Goal: Task Accomplishment & Management: Manage account settings

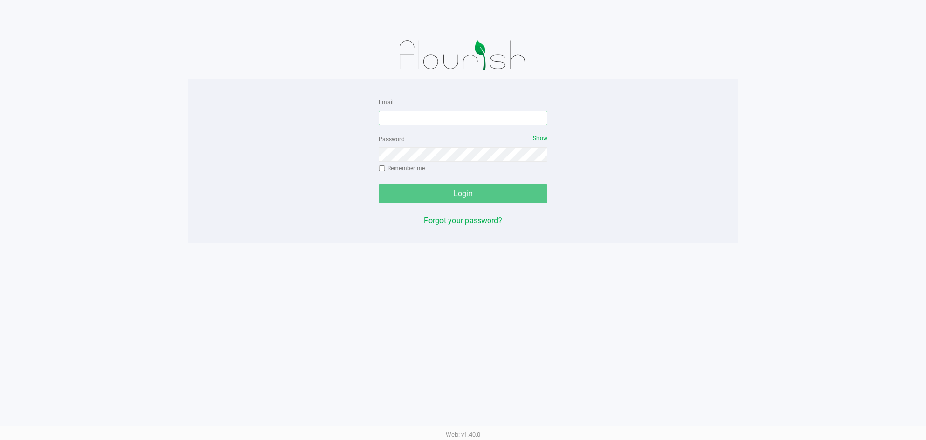
click at [423, 120] on input "Email" at bounding box center [463, 117] width 169 height 14
type input "[EMAIL_ADDRESS][DOMAIN_NAME]"
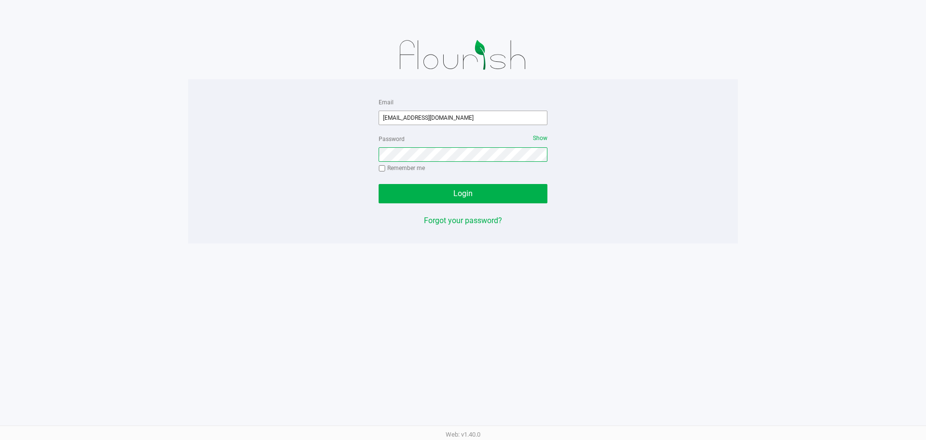
click at [379, 184] on button "Login" at bounding box center [463, 193] width 169 height 19
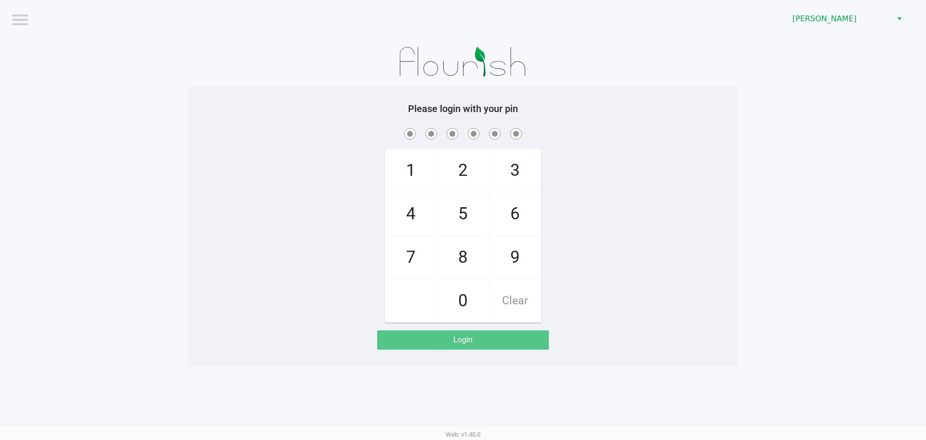
click at [540, 150] on div "1 4 7 2 5 8 0 3 6 9 Clear" at bounding box center [463, 224] width 550 height 196
checkbox input "true"
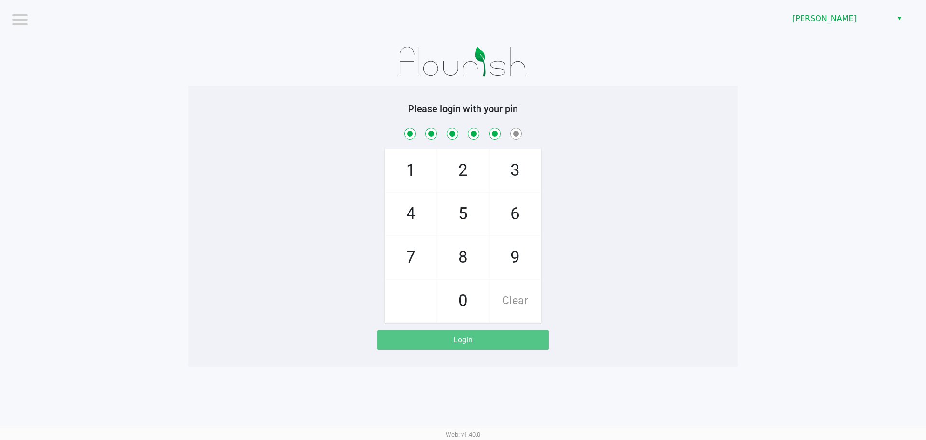
checkbox input "true"
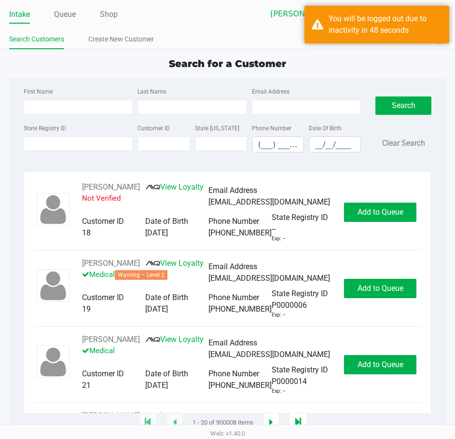
click at [27, 11] on link "Intake" at bounding box center [19, 15] width 21 height 14
click at [76, 141] on input "State Registry ID" at bounding box center [78, 144] width 109 height 14
type input "P9RH"
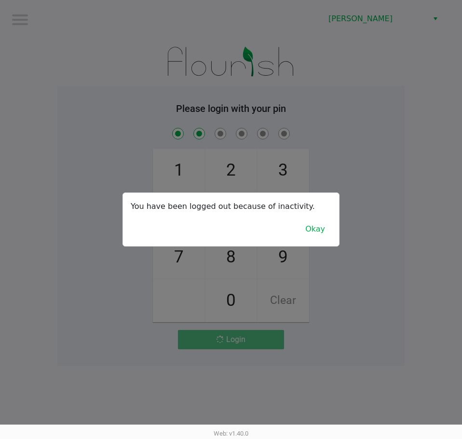
checkbox input "true"
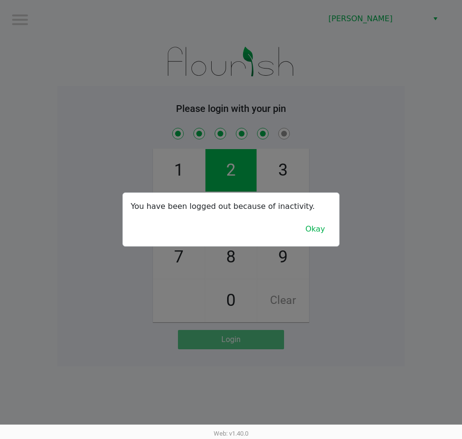
checkbox input "true"
drag, startPoint x: 328, startPoint y: 235, endPoint x: 344, endPoint y: 226, distance: 18.1
click at [326, 235] on button "Okay" at bounding box center [315, 229] width 32 height 18
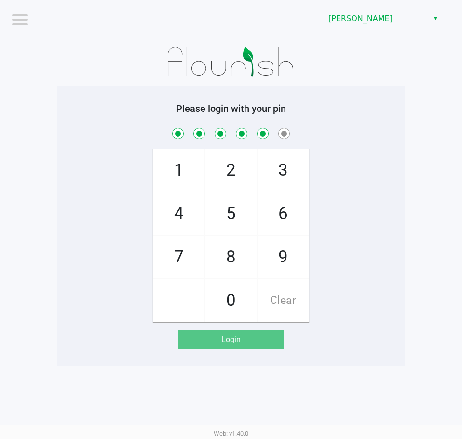
click at [349, 223] on div "1 4 7 2 5 8 0 3 6 9 Clear" at bounding box center [230, 224] width 347 height 196
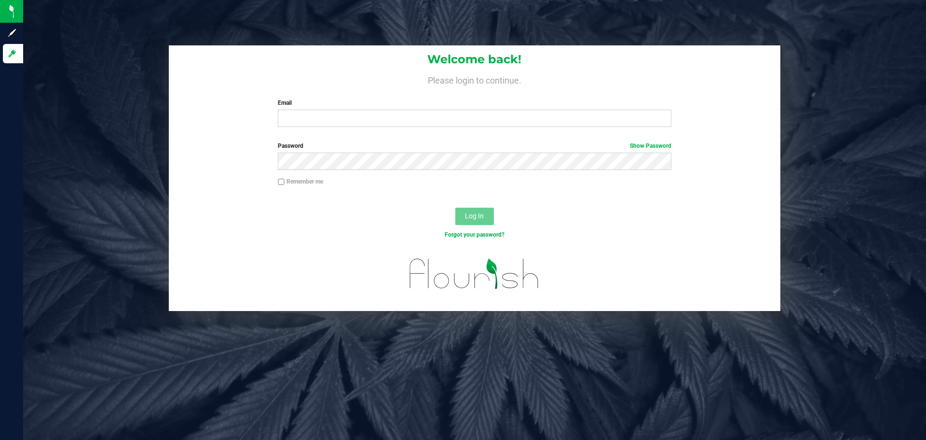
type input "[EMAIL_ADDRESS][DOMAIN_NAME]"
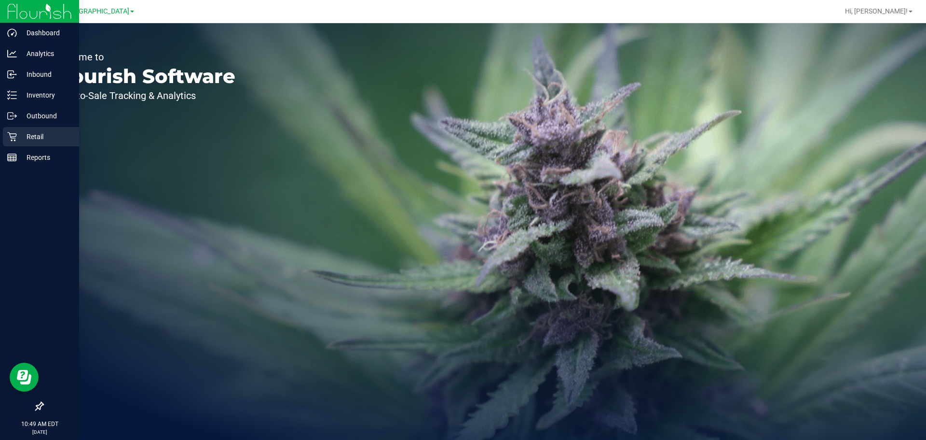
click at [38, 139] on p "Retail" at bounding box center [46, 137] width 58 height 12
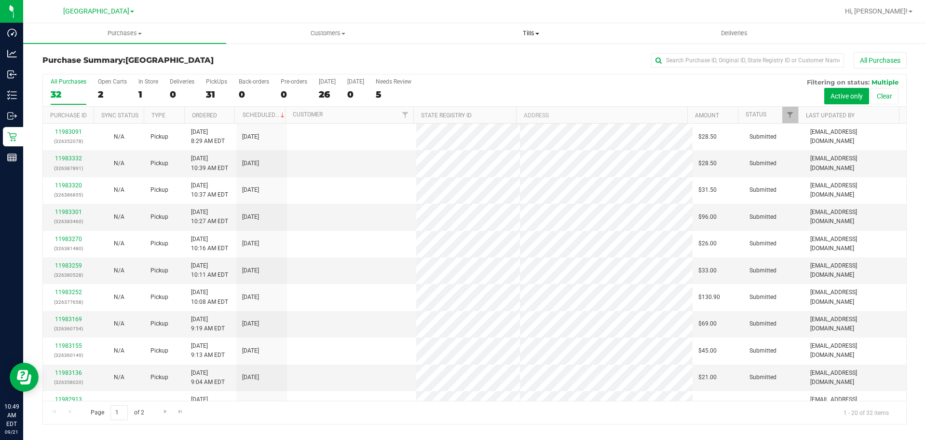
click at [530, 33] on span "Tills" at bounding box center [531, 33] width 202 height 9
click at [499, 55] on li "Manage tills" at bounding box center [530, 59] width 203 height 12
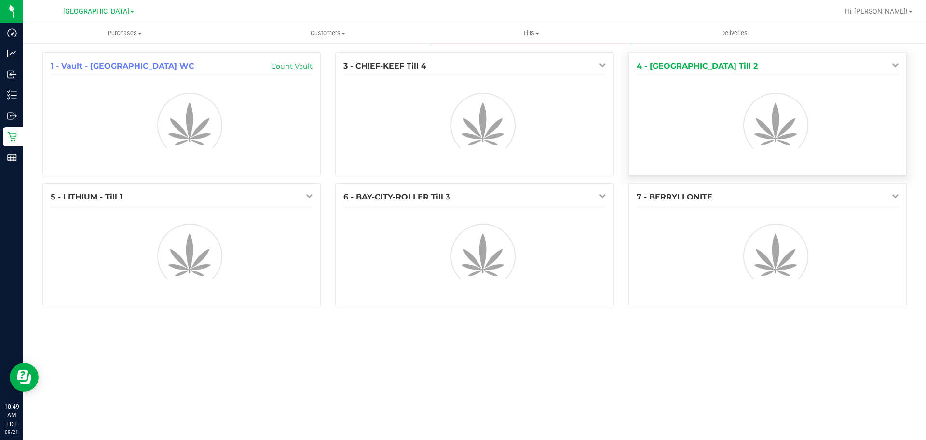
click at [894, 61] on icon at bounding box center [895, 64] width 7 height 7
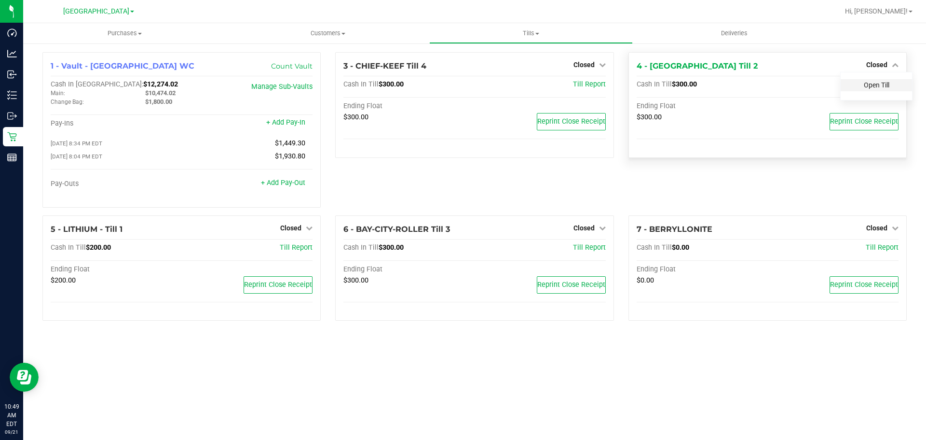
click at [875, 84] on link "Open Till" at bounding box center [877, 85] width 26 height 8
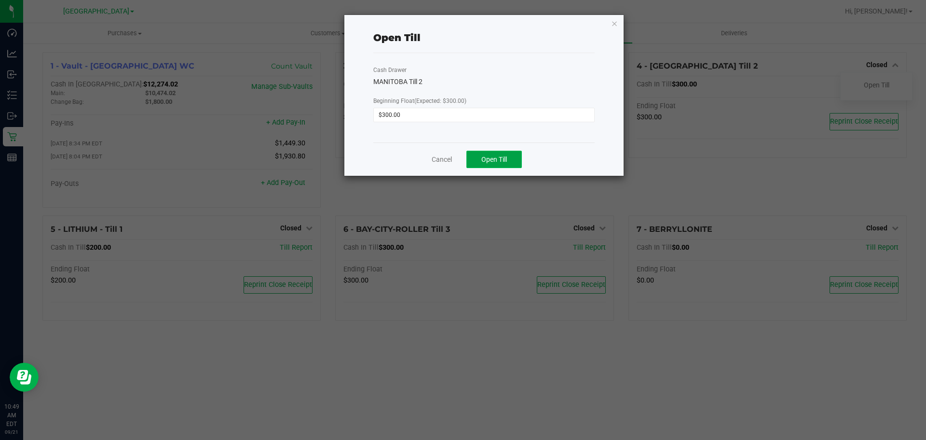
click at [498, 164] on button "Open Till" at bounding box center [494, 159] width 55 height 17
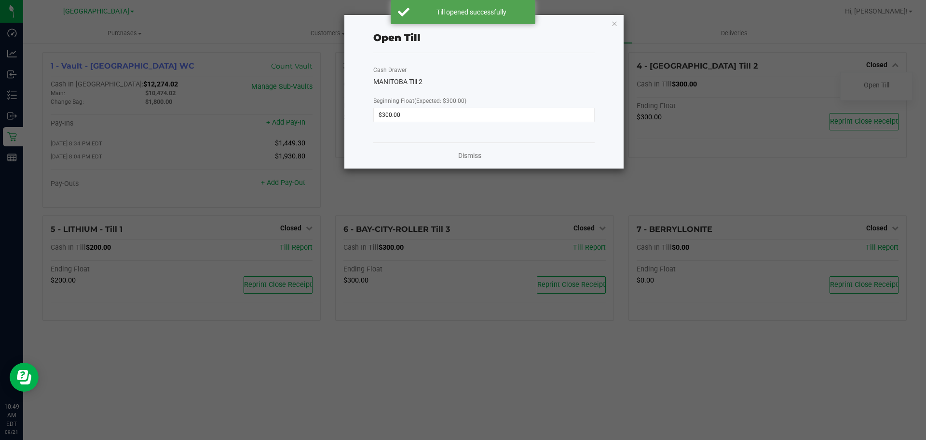
click at [455, 153] on div "Dismiss" at bounding box center [483, 155] width 221 height 26
drag, startPoint x: 477, startPoint y: 151, endPoint x: 485, endPoint y: 148, distance: 9.0
click at [476, 151] on link "Dismiss" at bounding box center [469, 156] width 23 height 10
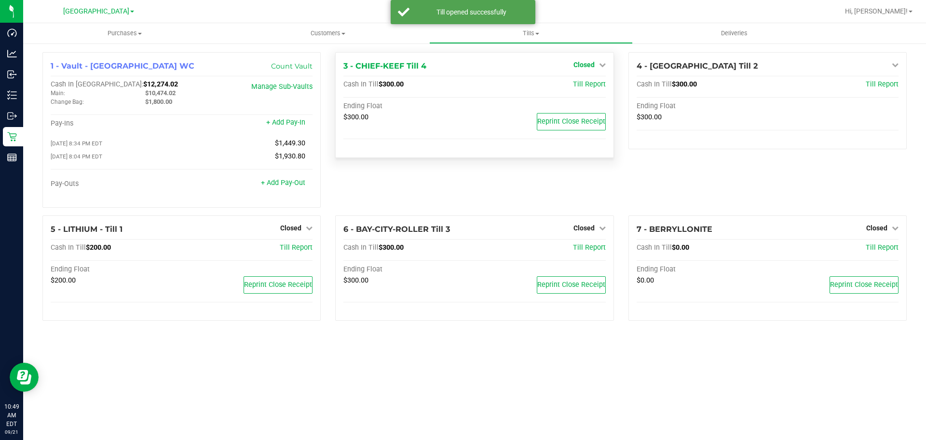
click at [598, 66] on link "Closed" at bounding box center [590, 65] width 32 height 8
click at [592, 84] on link "Open Till" at bounding box center [584, 85] width 26 height 8
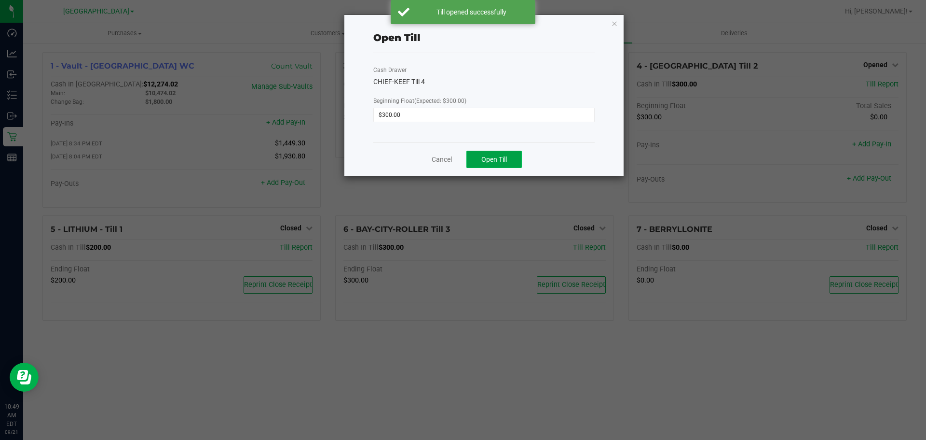
click at [483, 159] on span "Open Till" at bounding box center [495, 159] width 26 height 8
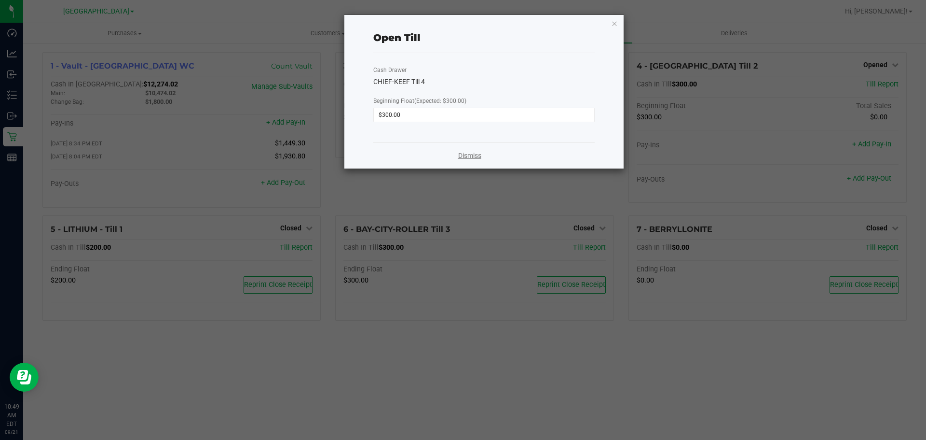
drag, startPoint x: 474, startPoint y: 158, endPoint x: 468, endPoint y: 163, distance: 7.5
click at [473, 158] on link "Dismiss" at bounding box center [469, 156] width 23 height 10
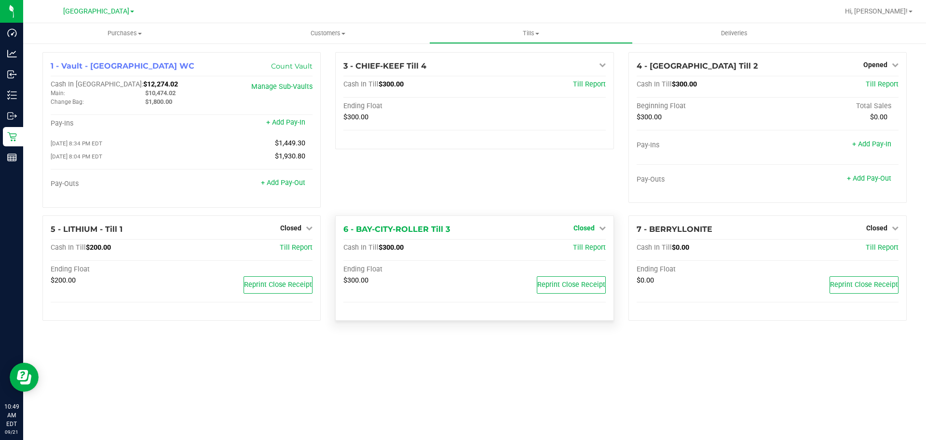
click at [594, 228] on span "Closed" at bounding box center [584, 228] width 21 height 8
click at [595, 246] on link "Open Till" at bounding box center [584, 248] width 26 height 8
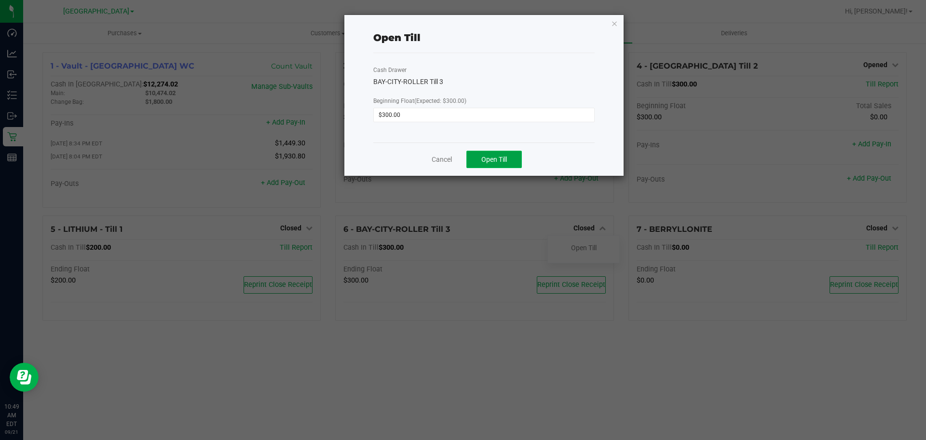
click at [501, 161] on span "Open Till" at bounding box center [495, 159] width 26 height 8
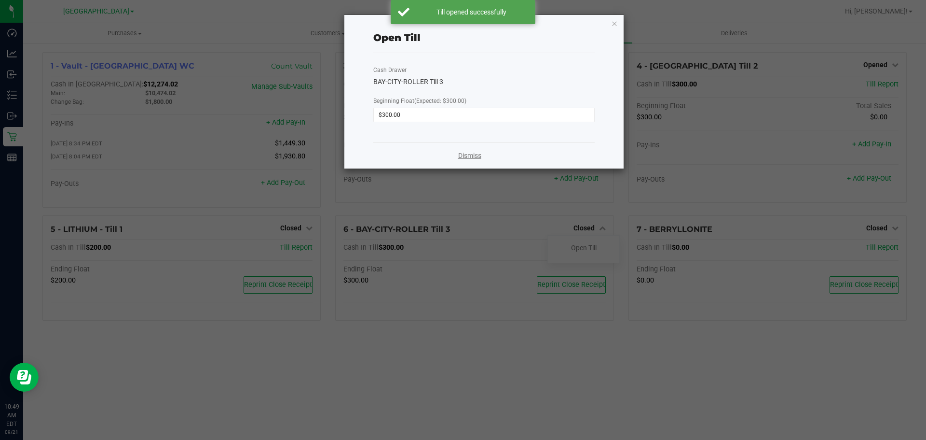
click at [471, 157] on link "Dismiss" at bounding box center [469, 156] width 23 height 10
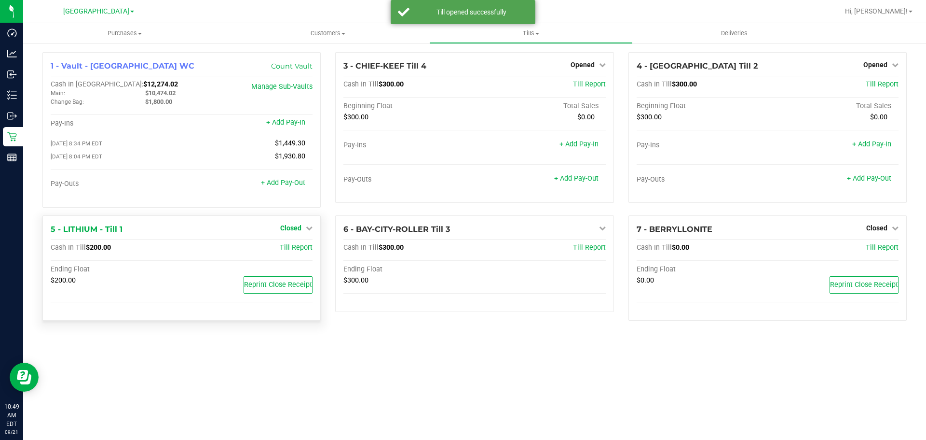
click at [292, 229] on span "Closed" at bounding box center [290, 228] width 21 height 8
click at [299, 250] on link "Open Till" at bounding box center [291, 248] width 26 height 8
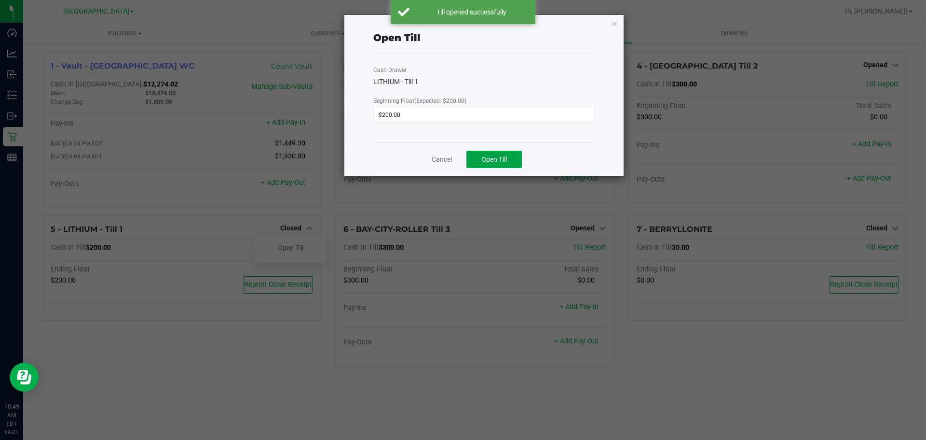
click at [483, 157] on span "Open Till" at bounding box center [495, 159] width 26 height 8
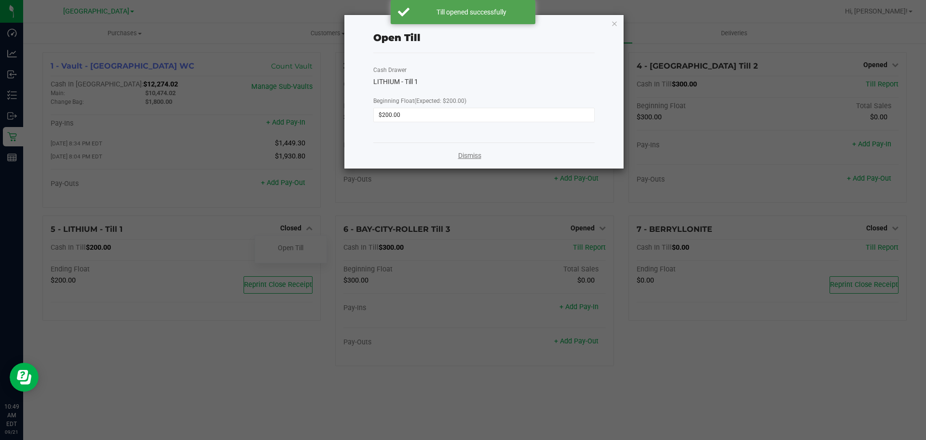
click at [464, 156] on link "Dismiss" at bounding box center [469, 156] width 23 height 10
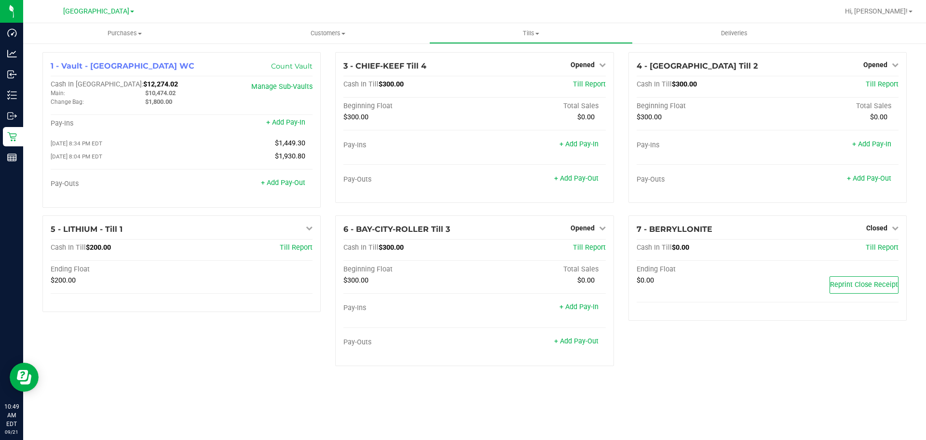
click at [282, 16] on div at bounding box center [506, 11] width 666 height 19
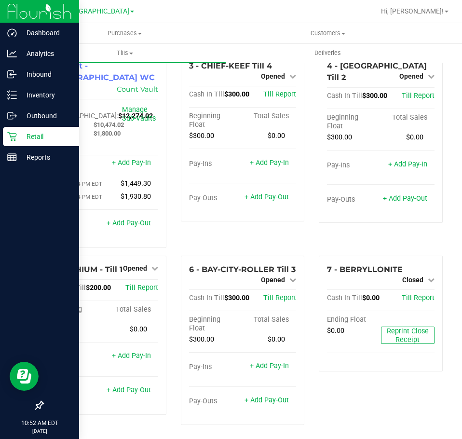
click at [30, 138] on p "Retail" at bounding box center [46, 137] width 58 height 12
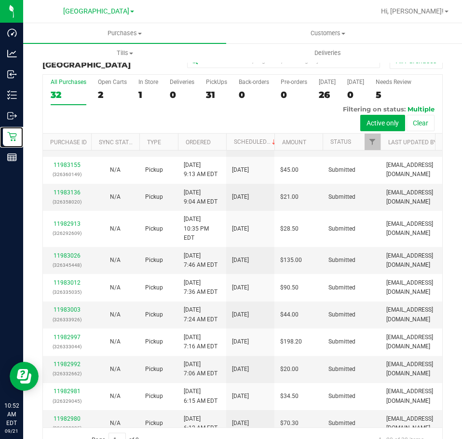
scroll to position [23, 0]
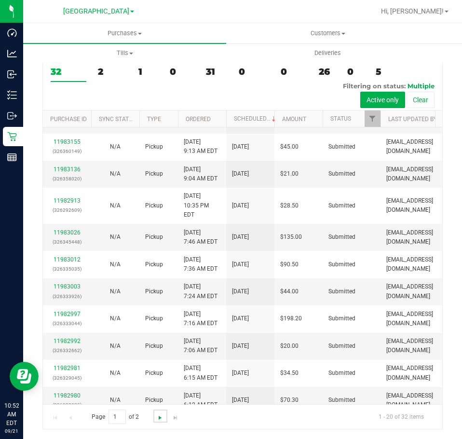
click at [157, 417] on span "Go to the next page" at bounding box center [160, 418] width 8 height 8
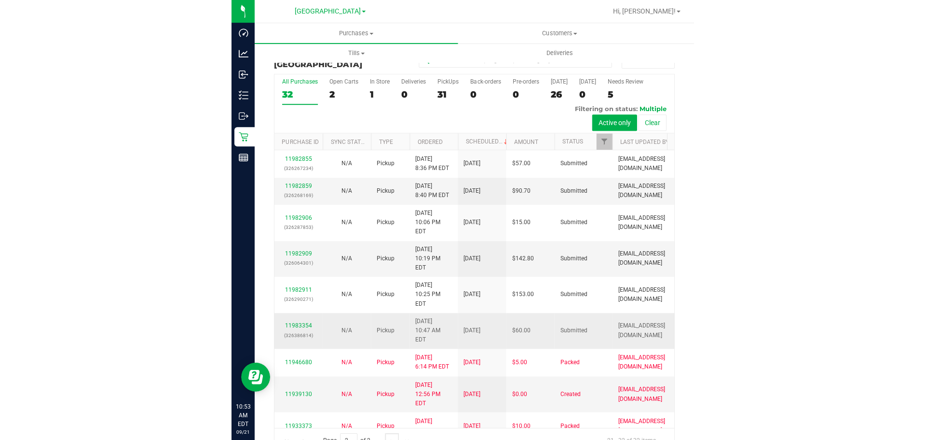
scroll to position [0, 0]
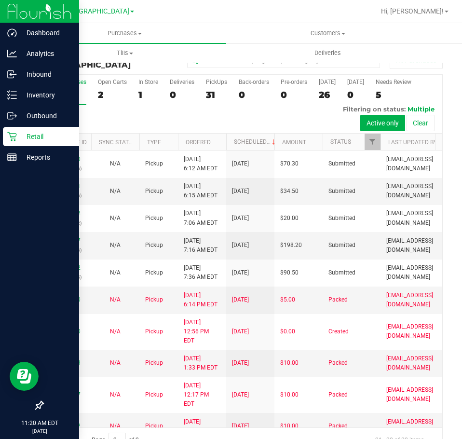
click at [38, 137] on p "Retail" at bounding box center [46, 137] width 58 height 12
click at [35, 152] on p "Reports" at bounding box center [46, 158] width 58 height 12
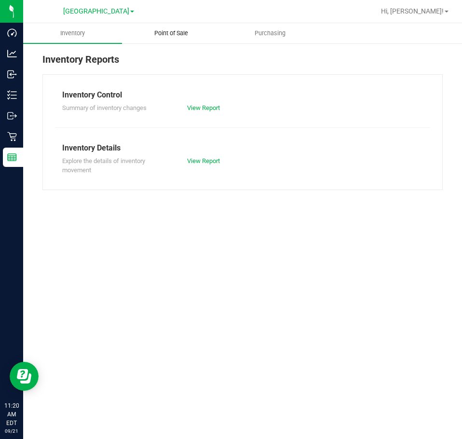
click at [175, 34] on span "Point of Sale" at bounding box center [171, 33] width 60 height 9
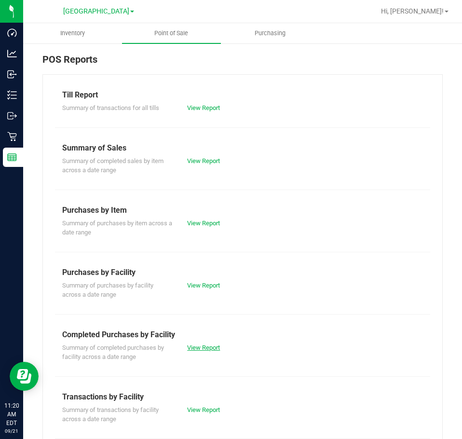
click at [203, 344] on div "Summary of completed purchases by facility across a date range View Report" at bounding box center [242, 351] width 375 height 21
click at [202, 347] on link "View Report" at bounding box center [203, 347] width 33 height 7
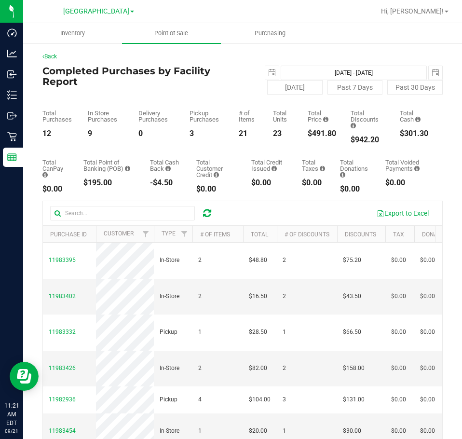
drag, startPoint x: 414, startPoint y: 36, endPoint x: 408, endPoint y: 52, distance: 16.3
click at [414, 39] on ul "Inventory Point of Sale Purchasing" at bounding box center [254, 33] width 462 height 21
click at [350, 38] on ul "Inventory Point of Sale Purchasing" at bounding box center [254, 33] width 462 height 21
click at [276, 10] on div at bounding box center [274, 11] width 202 height 19
click at [204, 16] on div at bounding box center [274, 11] width 202 height 19
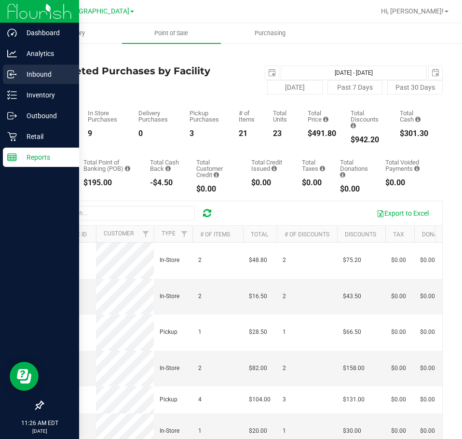
click at [31, 76] on p "Inbound" at bounding box center [46, 75] width 58 height 12
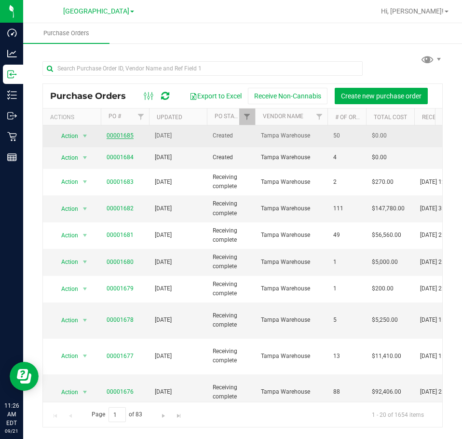
click at [114, 137] on link "00001685" at bounding box center [120, 135] width 27 height 7
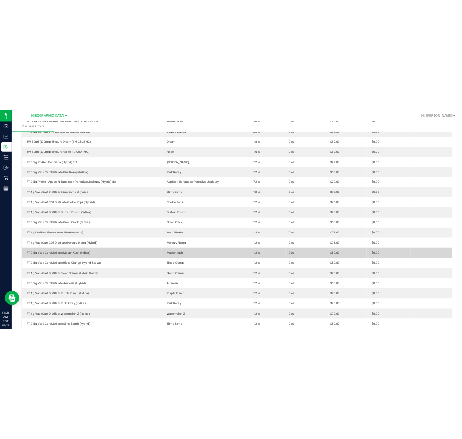
scroll to position [627, 0]
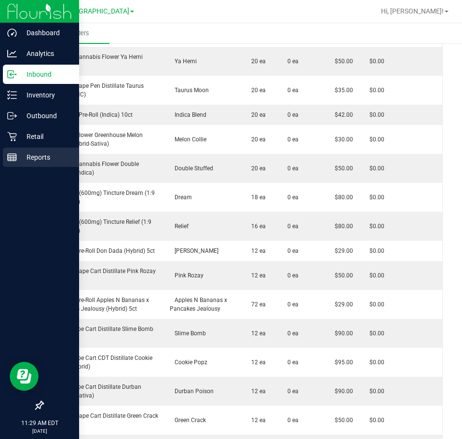
click at [32, 153] on p "Reports" at bounding box center [46, 158] width 58 height 12
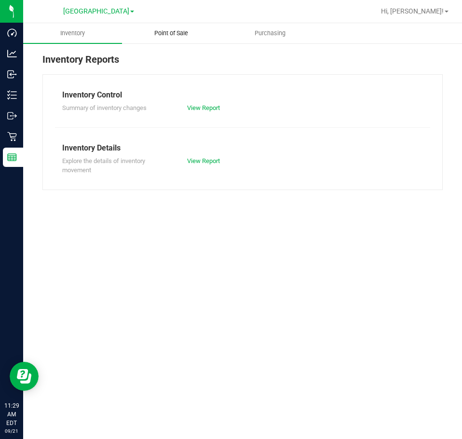
click at [175, 31] on span "Point of Sale" at bounding box center [171, 33] width 60 height 9
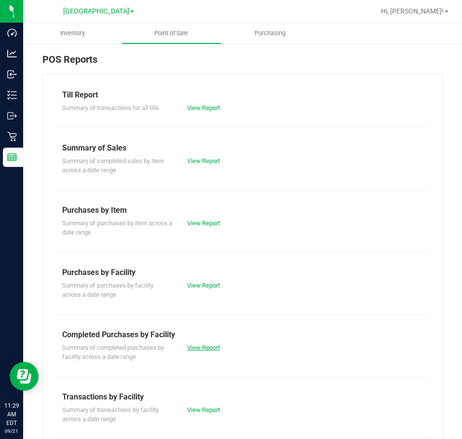
click at [199, 348] on link "View Report" at bounding box center [203, 347] width 33 height 7
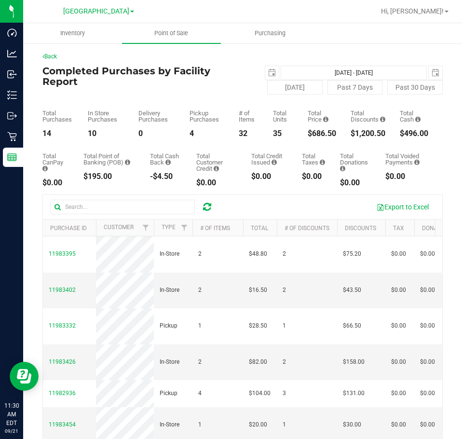
click at [386, 40] on ul "Inventory Point of Sale Purchasing" at bounding box center [254, 33] width 462 height 21
click at [318, 50] on div "Back Completed Purchases by Facility Report [DATE] [DATE] - [DATE] [DATE] [DATE…" at bounding box center [242, 295] width 439 height 506
click at [264, 9] on div at bounding box center [274, 11] width 202 height 19
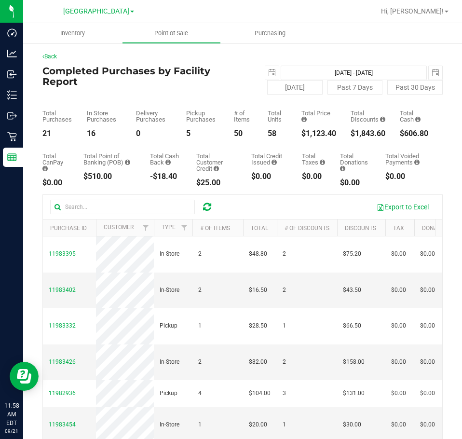
click at [374, 29] on ul "Inventory Point of Sale Purchasing" at bounding box center [254, 33] width 462 height 21
click at [356, 39] on ul "Inventory Point of Sale Purchasing" at bounding box center [254, 33] width 462 height 21
click at [229, 65] on div "Back Completed Purchases by Facility Report 2025-09-21 Sep 21, 2025 - Sep 21, 2…" at bounding box center [242, 295] width 400 height 486
click at [243, 65] on div "Back Completed Purchases by Facility Report 2025-09-21 Sep 21, 2025 - Sep 21, 2…" at bounding box center [242, 295] width 400 height 486
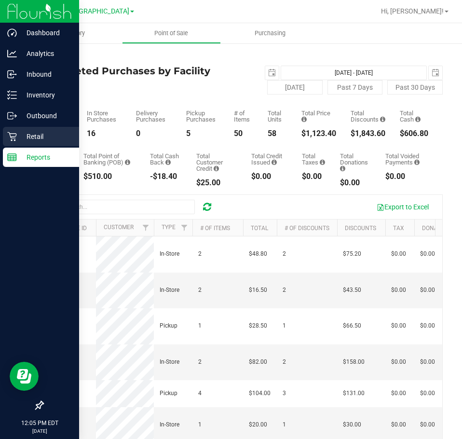
click at [28, 134] on p "Retail" at bounding box center [46, 137] width 58 height 12
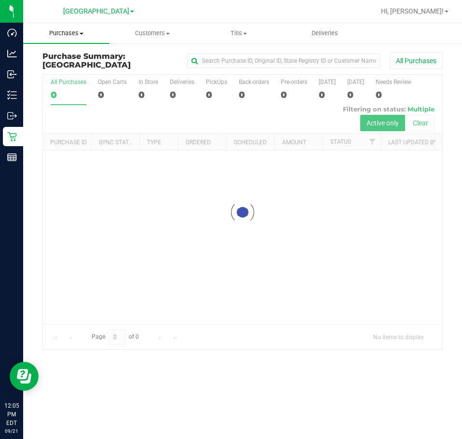
click at [71, 35] on span "Purchases" at bounding box center [66, 33] width 86 height 9
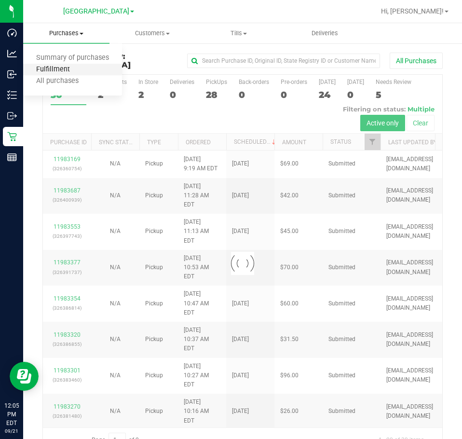
click at [66, 66] on span "Fulfillment" at bounding box center [53, 70] width 60 height 8
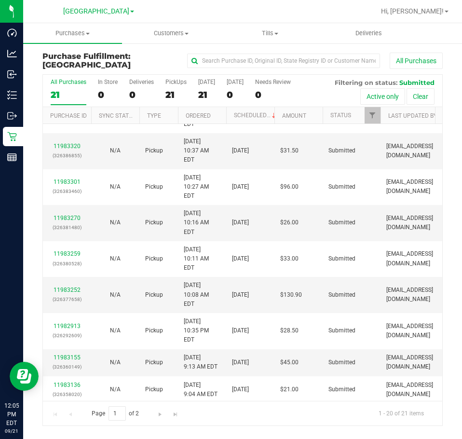
scroll to position [264, 0]
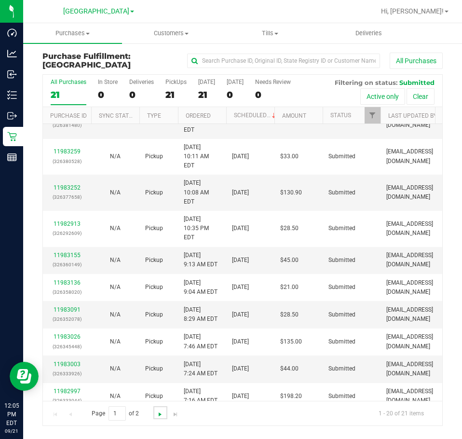
click at [156, 414] on span "Go to the next page" at bounding box center [160, 415] width 8 height 8
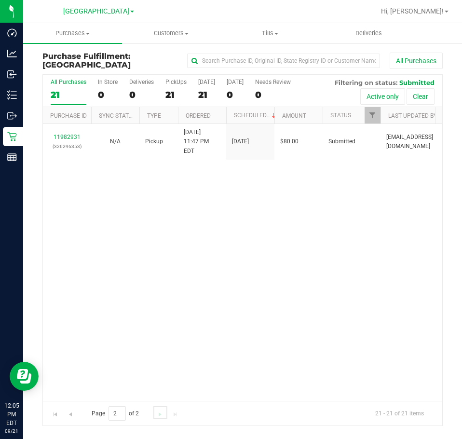
scroll to position [0, 0]
click at [73, 415] on span "Go to the previous page" at bounding box center [71, 415] width 8 height 8
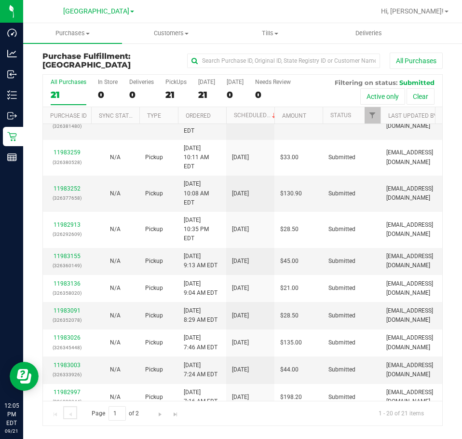
scroll to position [264, 0]
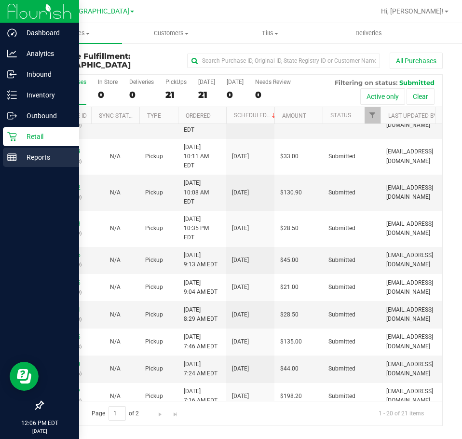
click at [24, 152] on p "Reports" at bounding box center [46, 158] width 58 height 12
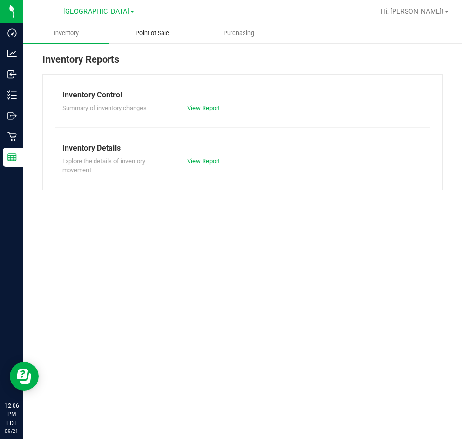
click at [151, 29] on span "Point of Sale" at bounding box center [153, 33] width 60 height 9
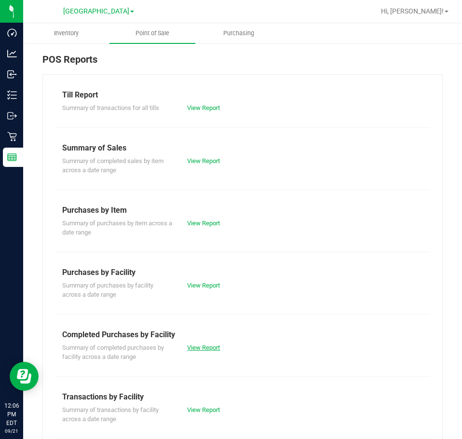
click at [206, 346] on link "View Report" at bounding box center [203, 347] width 33 height 7
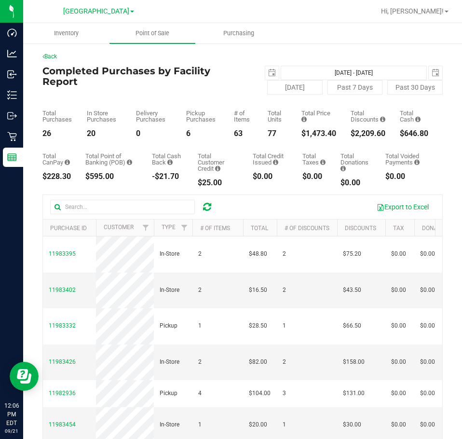
click at [328, 40] on ul "Inventory Point of Sale Purchasing" at bounding box center [254, 33] width 462 height 21
click at [292, 29] on ul "Inventory Point of Sale Purchasing" at bounding box center [254, 33] width 462 height 21
click at [352, 15] on div at bounding box center [274, 11] width 202 height 19
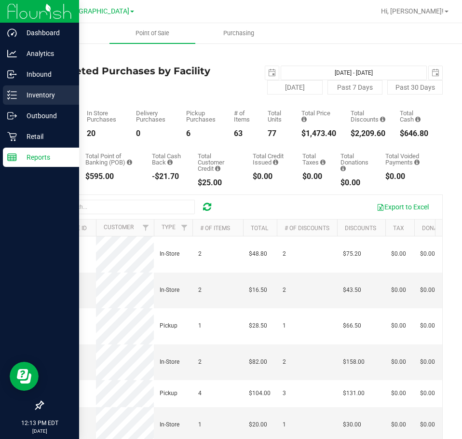
click at [31, 96] on p "Inventory" at bounding box center [46, 95] width 58 height 12
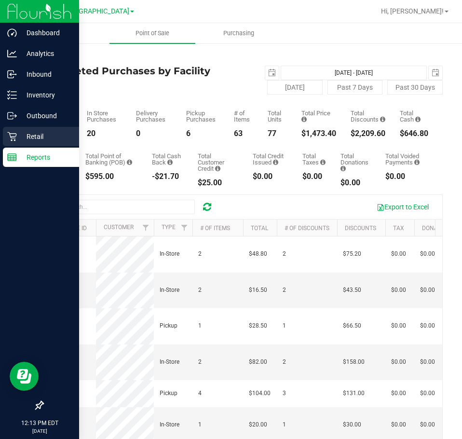
click at [35, 136] on p "Retail" at bounding box center [46, 137] width 58 height 12
drag, startPoint x: 38, startPoint y: 132, endPoint x: 57, endPoint y: 135, distance: 19.9
click at [38, 132] on p "Retail" at bounding box center [46, 137] width 58 height 12
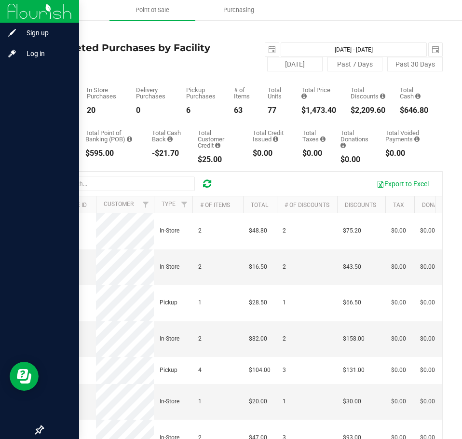
click at [370, 22] on div "Back Completed Purchases by Facility Report 2025-09-21 Sep 21, 2025 - Sep 21, 2…" at bounding box center [242, 272] width 439 height 506
click at [241, 38] on div "Back Completed Purchases by Facility Report 2025-09-21 Sep 21, 2025 - Sep 21, 2…" at bounding box center [242, 272] width 400 height 486
click at [229, 47] on h4 "Completed Purchases by Facility Report" at bounding box center [142, 52] width 200 height 21
drag, startPoint x: 68, startPoint y: 56, endPoint x: 42, endPoint y: 45, distance: 28.1
click at [42, 45] on div "Back Completed Purchases by Facility Report 2025-09-21 Sep 21, 2025 - Sep 21, 2…" at bounding box center [242, 272] width 439 height 506
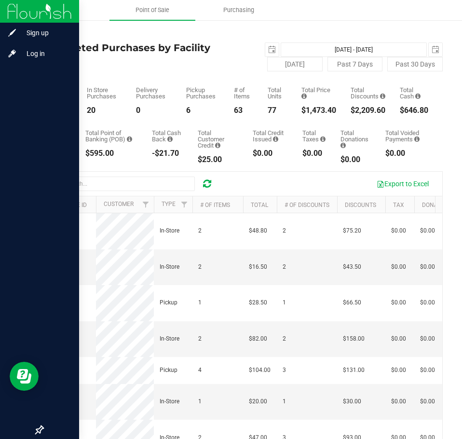
click at [111, 32] on div "Back" at bounding box center [242, 33] width 400 height 9
drag, startPoint x: 126, startPoint y: 63, endPoint x: 38, endPoint y: 50, distance: 89.8
click at [38, 50] on div "Back Completed Purchases by Facility Report 2025-09-21 Sep 21, 2025 - Sep 21, 2…" at bounding box center [242, 272] width 439 height 506
click at [104, 65] on div "Completed Purchases by Facility Report 2025-09-21 Sep 21, 2025 - Sep 21, 2025 2…" at bounding box center [242, 56] width 400 height 29
click at [239, 26] on div "Back Completed Purchases by Facility Report 2025-09-21 Sep 21, 2025 - Sep 21, 2…" at bounding box center [242, 272] width 439 height 506
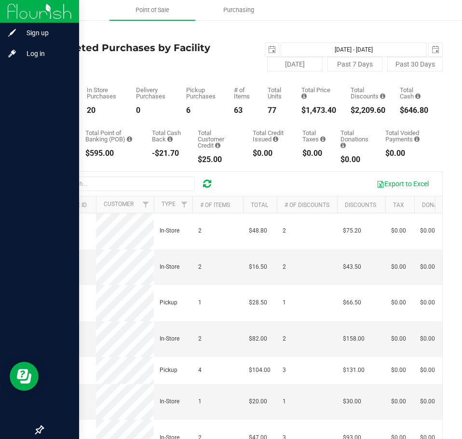
click at [238, 52] on div "2025-09-21 Sep 21, 2025 - Sep 21, 2025 2025-09-21" at bounding box center [342, 49] width 215 height 14
click at [317, 28] on div "Back Completed Purchases by Facility Report 2025-09-21 Sep 21, 2025 - Sep 21, 2…" at bounding box center [242, 272] width 439 height 506
click at [377, 22] on div "Back Completed Purchases by Facility Report 2025-09-21 Sep 21, 2025 - Sep 21, 2…" at bounding box center [242, 272] width 439 height 506
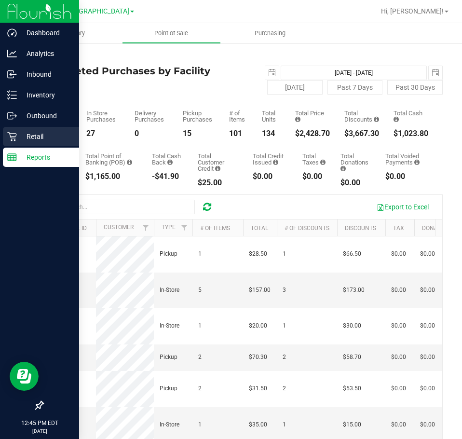
click at [38, 135] on p "Retail" at bounding box center [46, 137] width 58 height 12
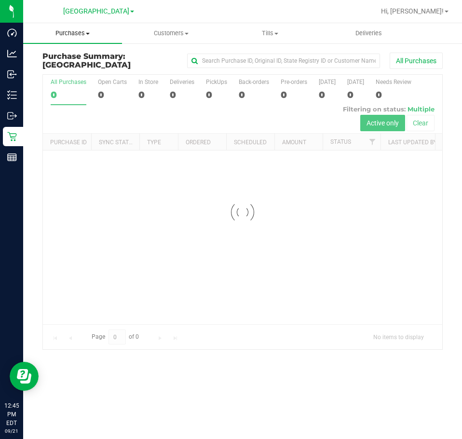
click at [81, 37] on span "Purchases" at bounding box center [72, 33] width 99 height 9
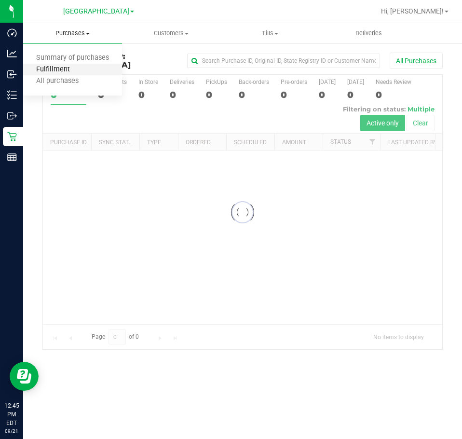
click at [70, 67] on span "Fulfillment" at bounding box center [53, 70] width 60 height 8
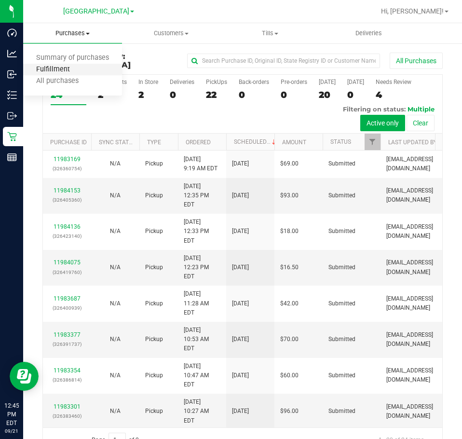
click at [75, 69] on span "Fulfillment" at bounding box center [53, 70] width 60 height 8
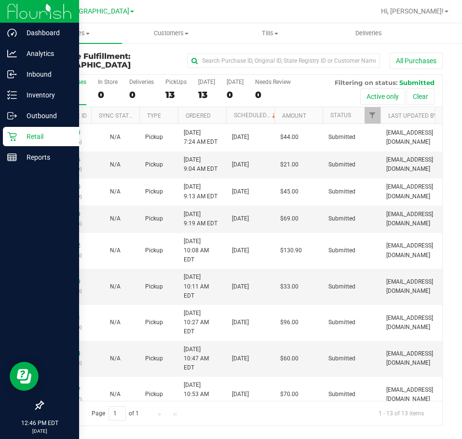
click at [48, 135] on p "Retail" at bounding box center [46, 137] width 58 height 12
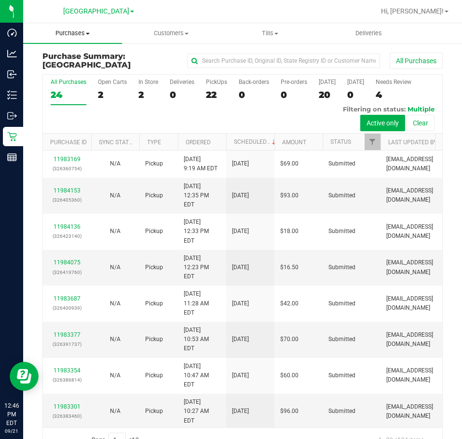
click at [79, 34] on span "Purchases" at bounding box center [72, 33] width 99 height 9
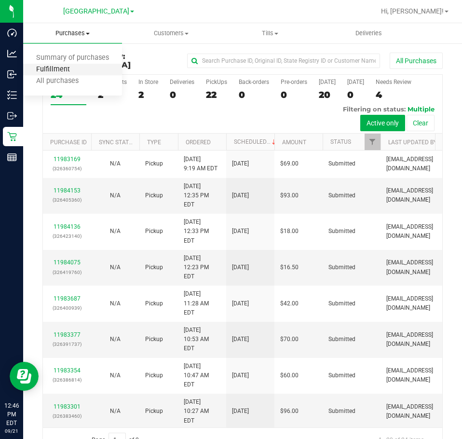
click at [71, 69] on span "Fulfillment" at bounding box center [53, 70] width 60 height 8
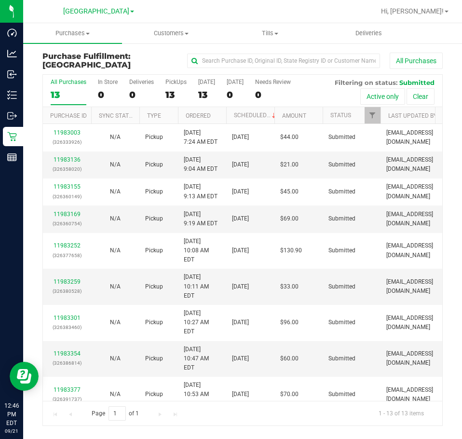
click at [279, 14] on div at bounding box center [274, 11] width 202 height 19
click at [317, 16] on div at bounding box center [274, 11] width 202 height 19
click at [366, 14] on div at bounding box center [274, 11] width 202 height 19
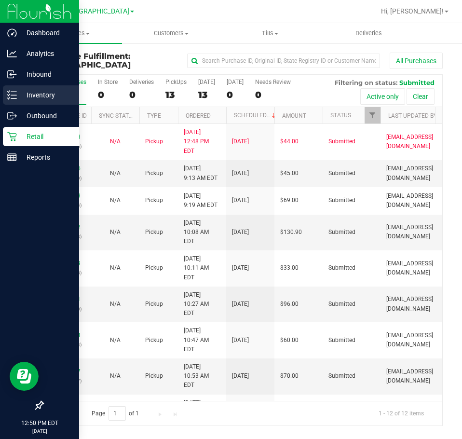
click at [40, 90] on p "Inventory" at bounding box center [46, 95] width 58 height 12
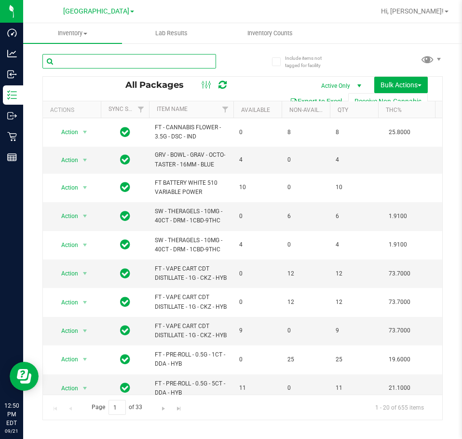
click at [119, 63] on input "text" at bounding box center [129, 61] width 174 height 14
paste input "SEP24AFT01B-0930"
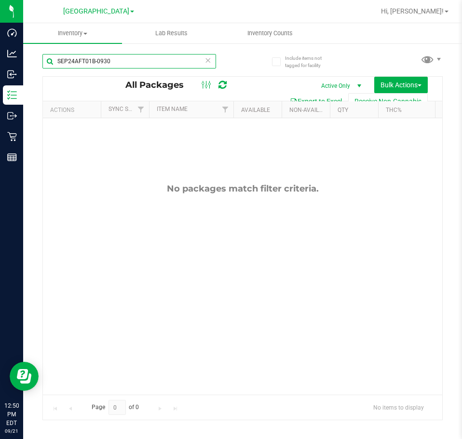
type input "SEP24AFT01B-0930"
click at [94, 60] on input "SEP24AFT01B-0930" at bounding box center [129, 61] width 174 height 14
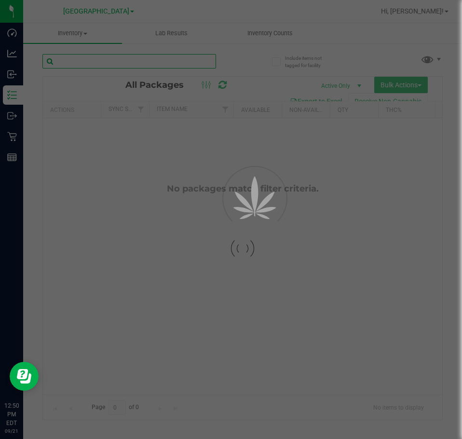
paste input "SEP24BLO01-0904"
type input "SEP24BLO01-0904"
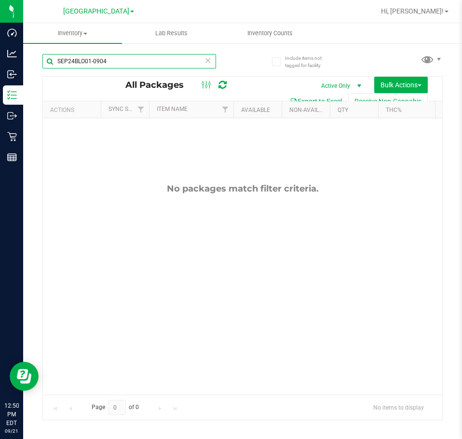
click at [139, 64] on input "SEP24BLO01-0904" at bounding box center [129, 61] width 174 height 14
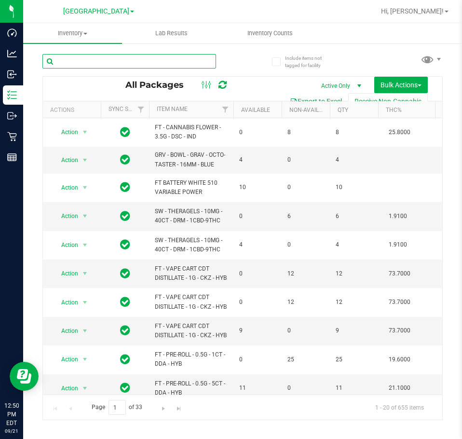
click at [124, 64] on input "text" at bounding box center [129, 61] width 174 height 14
paste input "SEP24BRZ02-0912"
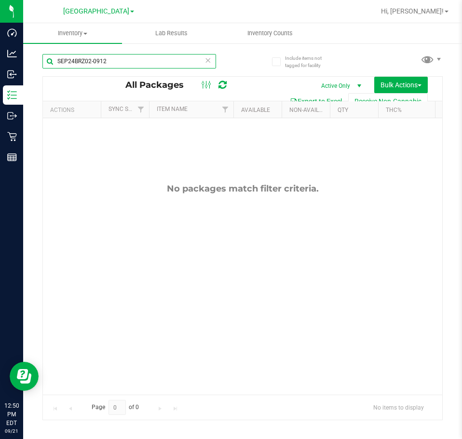
type input "SEP24BRZ02-0912"
click at [98, 62] on input "SEP24BRZ02-0912" at bounding box center [129, 61] width 174 height 14
type input "SEP24BZK01-0903"
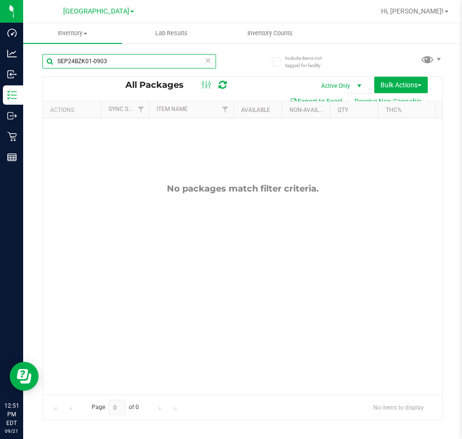
click at [116, 61] on input "SEP24BZK01-0903" at bounding box center [129, 61] width 174 height 14
click at [111, 61] on input "SEP24BZK01-0903" at bounding box center [129, 61] width 174 height 14
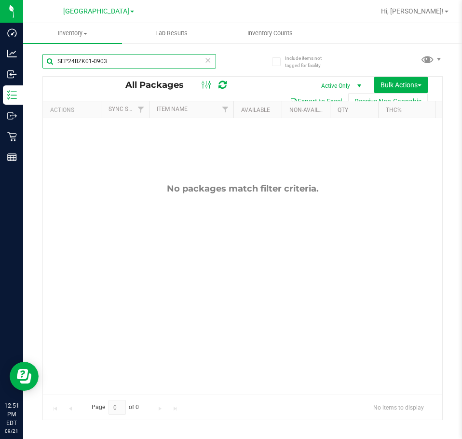
click at [111, 61] on input "SEP24BZK01-0903" at bounding box center [129, 61] width 174 height 14
click at [112, 59] on input "text" at bounding box center [129, 61] width 174 height 14
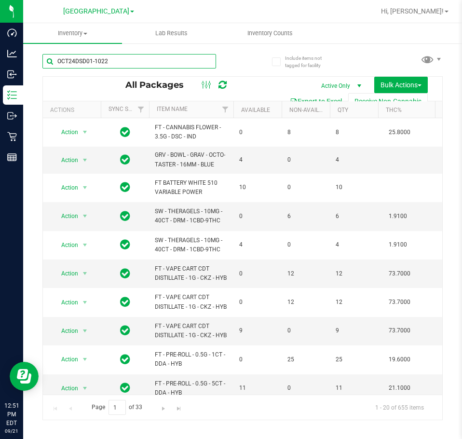
type input "OCT24DSD01-1022"
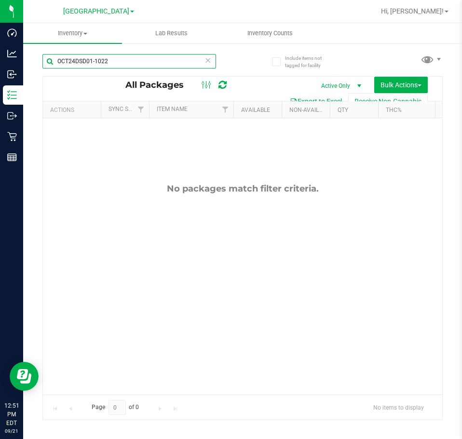
click at [128, 60] on input "OCT24DSD01-1022" at bounding box center [129, 61] width 174 height 14
click at [131, 59] on input "text" at bounding box center [129, 61] width 174 height 14
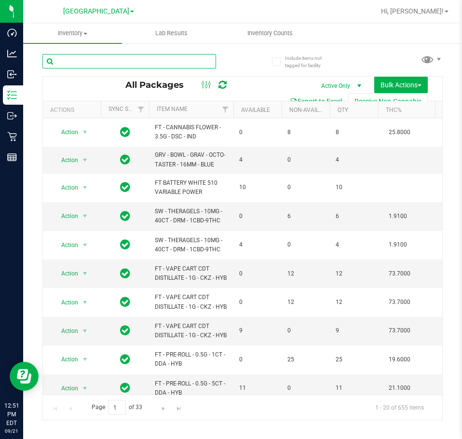
drag, startPoint x: 131, startPoint y: 59, endPoint x: 105, endPoint y: 64, distance: 26.4
click at [106, 64] on input "text" at bounding box center [129, 61] width 174 height 14
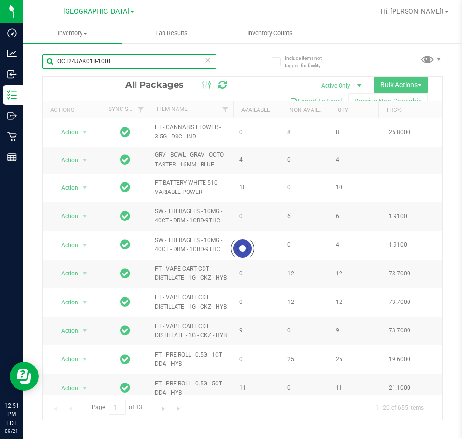
type input "OCT24JAK01B-1001"
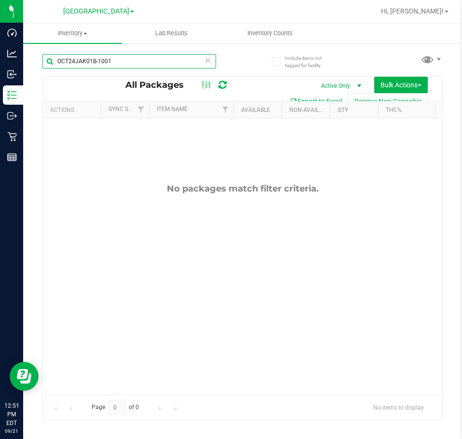
click at [158, 59] on input "OCT24JAK01B-1001" at bounding box center [129, 61] width 174 height 14
click at [158, 60] on input "text" at bounding box center [129, 61] width 174 height 14
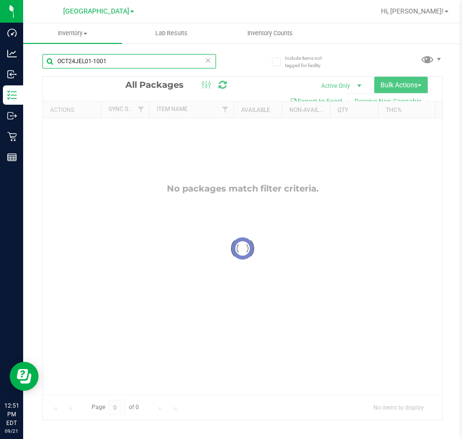
type input "OCT24JEL01-1001"
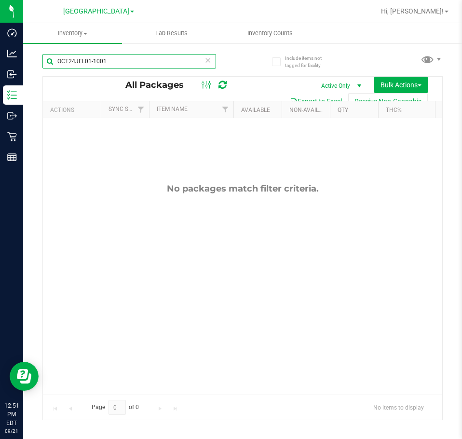
click at [166, 64] on input "OCT24JEL01-1001" at bounding box center [129, 61] width 174 height 14
click at [167, 62] on input "text" at bounding box center [129, 61] width 174 height 14
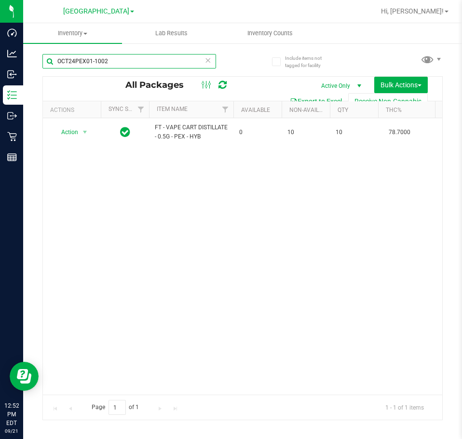
type input "OCT24PEX01-1002"
click at [107, 58] on input "OCT24PEX01-1002" at bounding box center [129, 61] width 174 height 14
drag, startPoint x: 107, startPoint y: 58, endPoint x: 96, endPoint y: 62, distance: 11.3
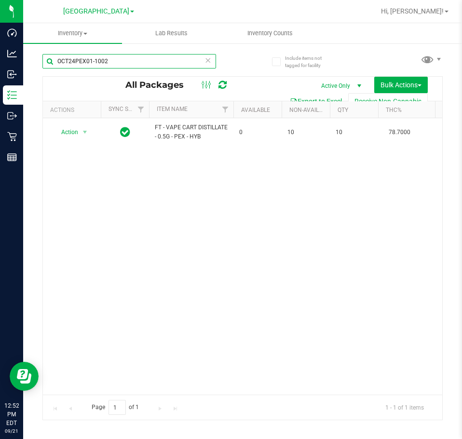
click at [96, 62] on input "OCT24PEX01-1002" at bounding box center [129, 61] width 174 height 14
click at [103, 61] on input "text" at bounding box center [129, 61] width 174 height 14
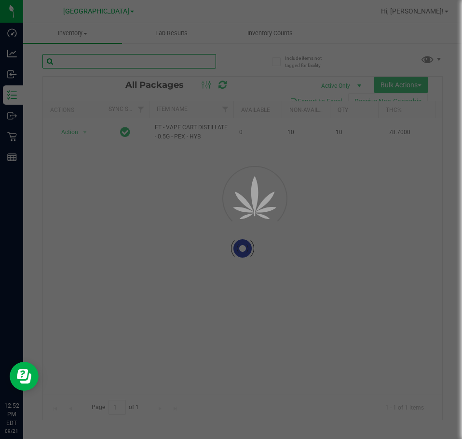
paste input "SEP24PEX01-0912"
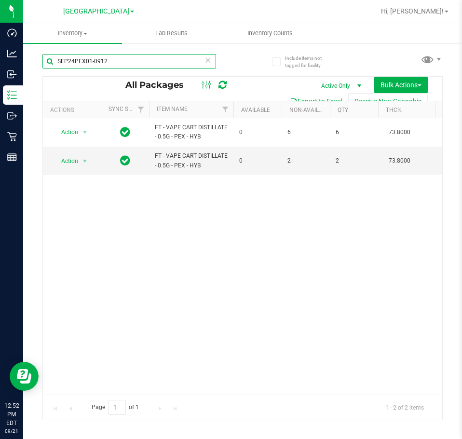
type input "SEP24PEX01-0912"
click at [95, 64] on input "SEP24PEX01-0912" at bounding box center [129, 61] width 174 height 14
click at [96, 63] on input "SEP24PEX01-0912" at bounding box center [129, 61] width 174 height 14
click at [96, 55] on input "text" at bounding box center [129, 61] width 174 height 14
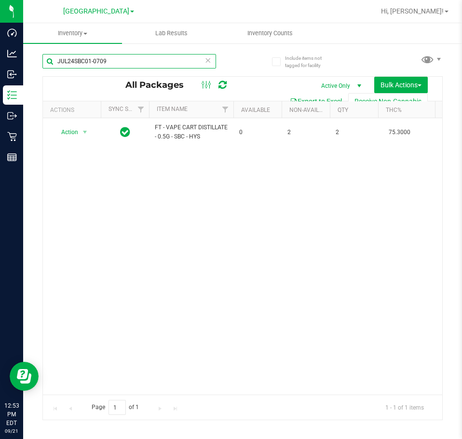
type input "JUL24SBC01-0709"
click at [182, 61] on input "JUL24SBC01-0709" at bounding box center [129, 61] width 174 height 14
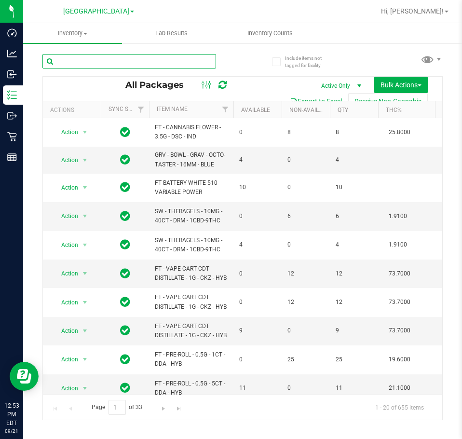
click at [139, 58] on input "text" at bounding box center [129, 61] width 174 height 14
paste input "SEP24WZK02-0919"
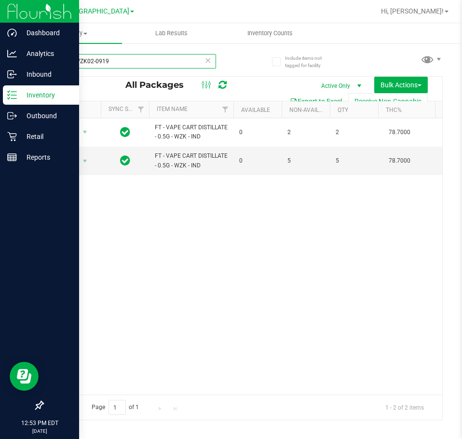
type input "SEP24WZK02-0919"
click at [31, 136] on p "Retail" at bounding box center [46, 137] width 58 height 12
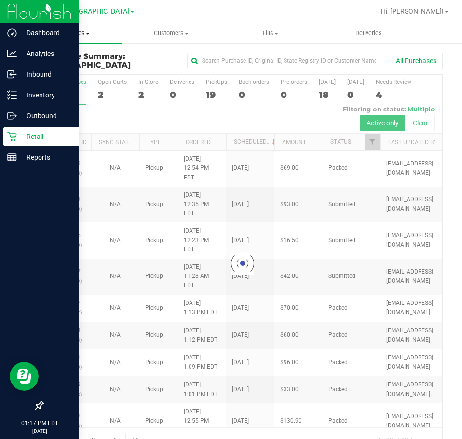
click at [73, 34] on span "Purchases" at bounding box center [72, 33] width 99 height 9
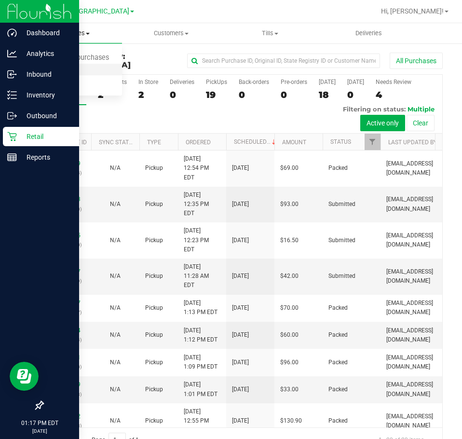
click at [72, 67] on span "Fulfillment" at bounding box center [53, 70] width 60 height 8
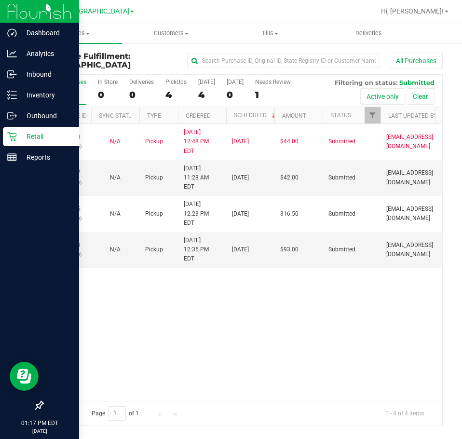
drag, startPoint x: 230, startPoint y: 293, endPoint x: 207, endPoint y: 276, distance: 28.8
click at [230, 293] on div "11983003 (326333926) N/A Pickup [DATE] 12:48 PM EDT 9/21/2025 $44.00 Submitted …" at bounding box center [243, 262] width 400 height 276
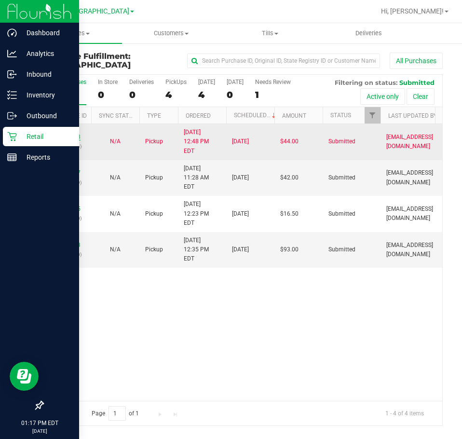
click at [66, 134] on link "11983003" at bounding box center [67, 137] width 27 height 7
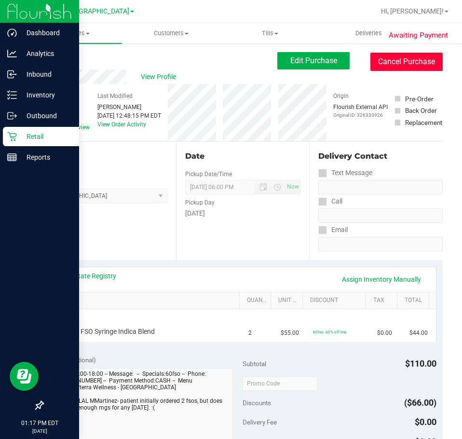
click at [403, 59] on button "Cancel Purchase" at bounding box center [407, 62] width 72 height 18
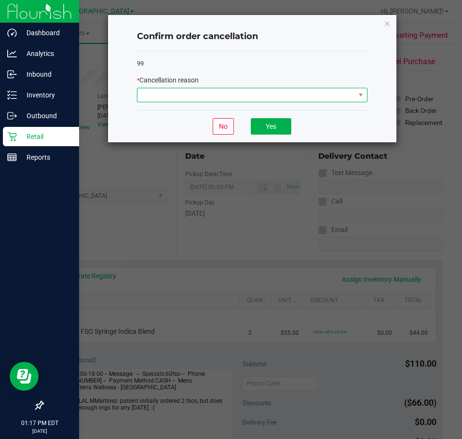
click at [280, 97] on span at bounding box center [247, 95] width 218 height 14
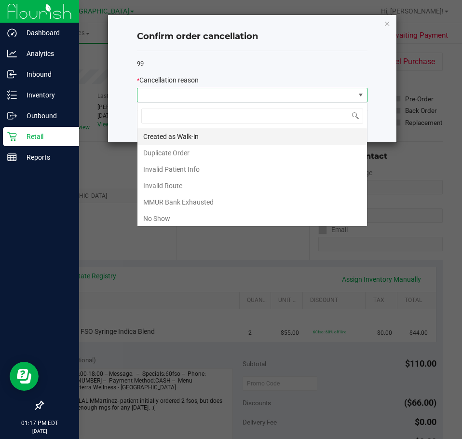
scroll to position [14, 231]
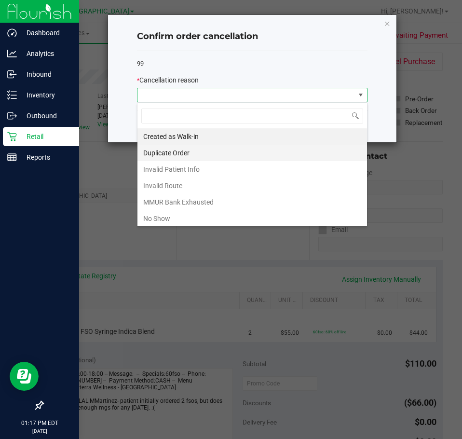
click at [233, 155] on li "Duplicate Order" at bounding box center [253, 153] width 230 height 16
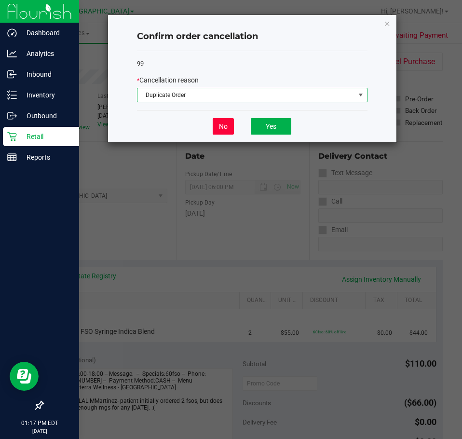
click at [229, 130] on button "No" at bounding box center [223, 126] width 21 height 16
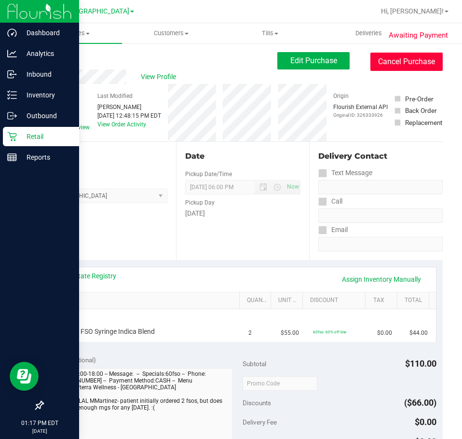
click at [412, 66] on button "Cancel Purchase" at bounding box center [407, 62] width 72 height 18
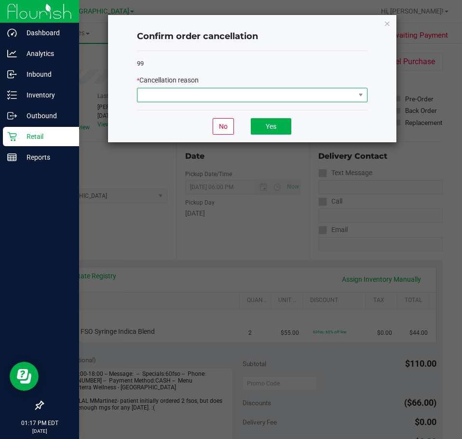
click at [306, 101] on span at bounding box center [247, 95] width 218 height 14
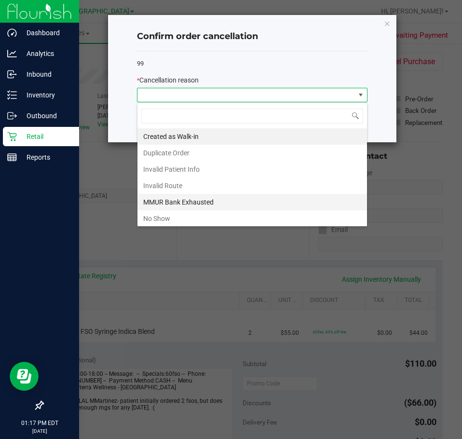
click at [254, 203] on li "MMUR Bank Exhausted" at bounding box center [253, 202] width 230 height 16
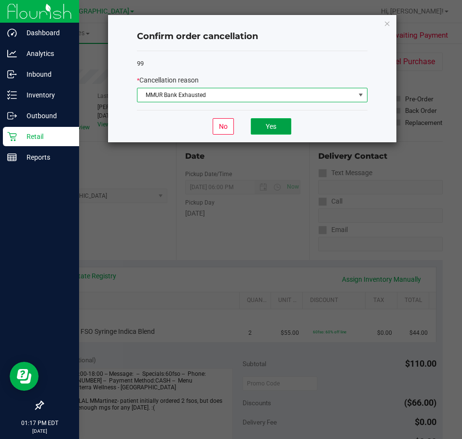
click at [282, 132] on button "Yes" at bounding box center [271, 126] width 41 height 16
